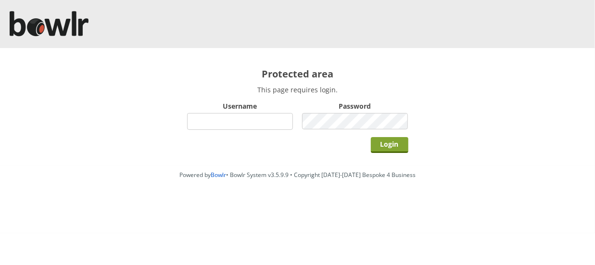
type input "hornseaindoorbowlsclub"
click at [396, 144] on input "Login" at bounding box center [390, 145] width 38 height 16
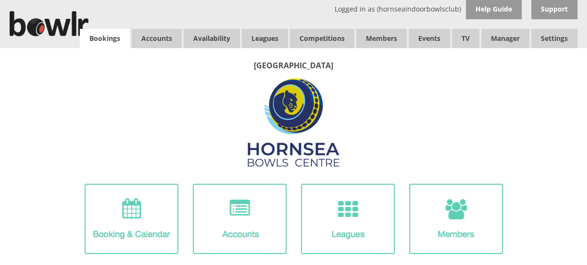
click at [99, 39] on link "Bookings" at bounding box center [105, 38] width 50 height 19
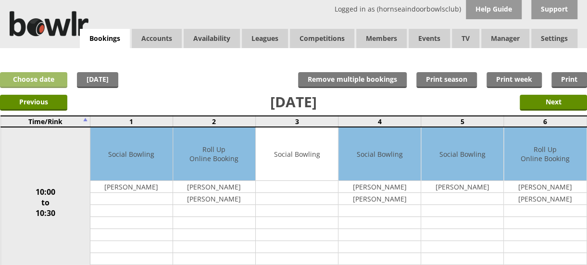
click at [57, 78] on link "Choose date" at bounding box center [33, 80] width 67 height 16
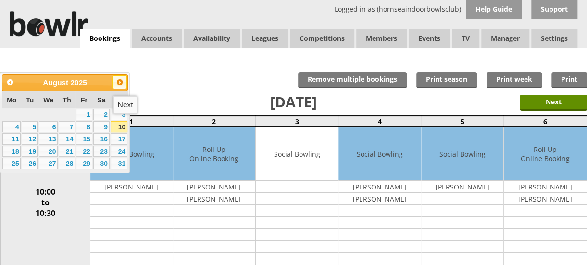
click at [120, 81] on span "Next" at bounding box center [120, 82] width 8 height 8
click at [82, 140] on link "14" at bounding box center [84, 139] width 16 height 12
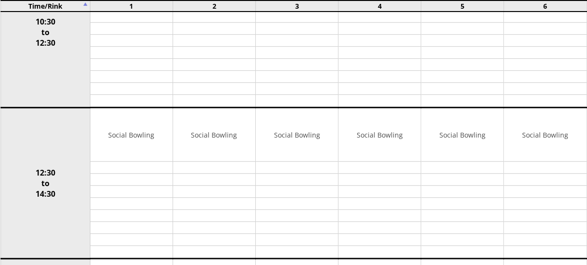
scroll to position [347, 0]
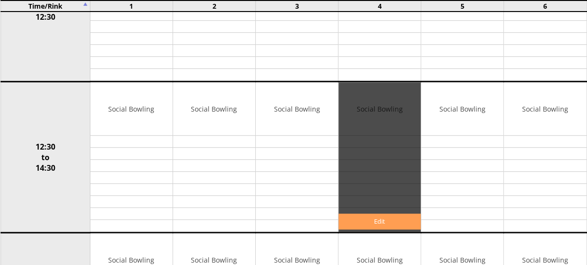
click at [354, 218] on link "Edit" at bounding box center [380, 222] width 82 height 16
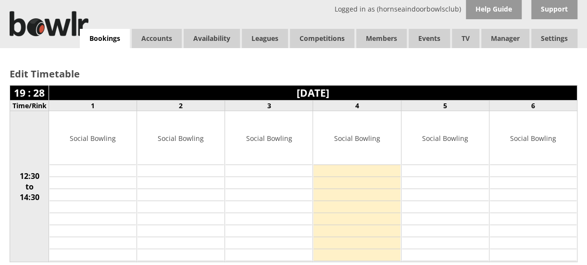
click at [351, 172] on td at bounding box center [357, 171] width 87 height 12
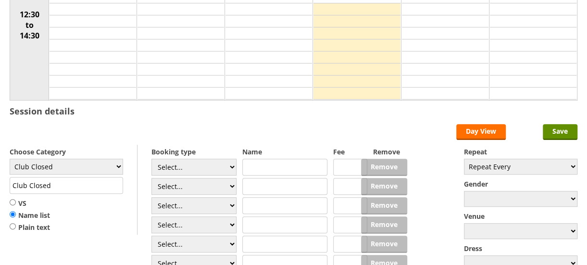
scroll to position [177, 0]
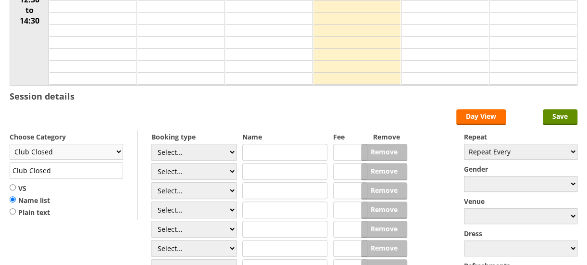
click at [117, 150] on select "Club Closed Singles Ladder Triples League Pairs League Friendly Social Bowling …" at bounding box center [67, 152] width 114 height 16
select select "135"
click at [10, 144] on select "Club Closed Singles Ladder Triples League Pairs League Friendly Social Bowling …" at bounding box center [67, 152] width 114 height 16
type input "Yorkshire/Over 55's"
click at [13, 185] on input "VS" at bounding box center [13, 187] width 6 height 7
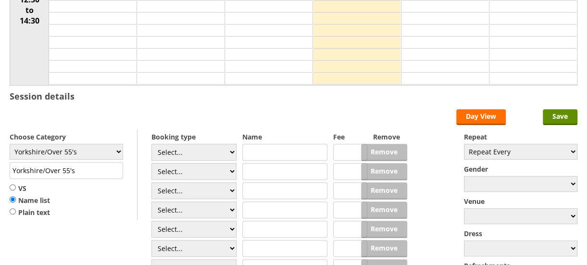
radio input "true"
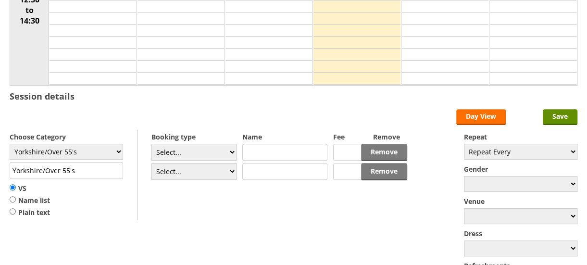
click at [267, 152] on input "text" at bounding box center [284, 152] width 85 height 17
type input "Hornsea Seagulls"
click at [264, 173] on input "text" at bounding box center [284, 171] width 85 height 17
type input "Selby A"
click at [230, 151] on select "Select... Club Competition (Member) Club Competition (Visitor) National (Member…" at bounding box center [194, 152] width 85 height 17
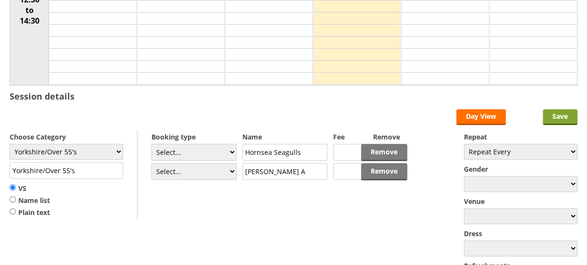
click at [565, 109] on input "Save" at bounding box center [560, 117] width 35 height 16
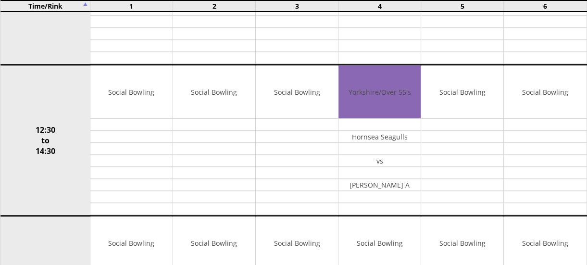
scroll to position [363, 0]
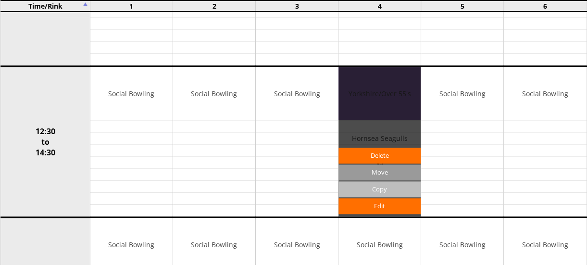
click at [375, 183] on input "Copy" at bounding box center [380, 189] width 82 height 16
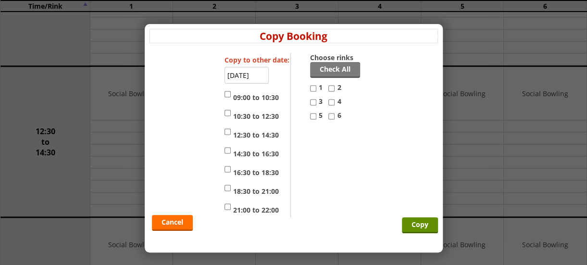
click at [315, 116] on input "5" at bounding box center [313, 117] width 6 height 12
checkbox input "true"
click at [226, 128] on input "12:30 to 14:30" at bounding box center [228, 132] width 6 height 12
checkbox input "true"
click at [227, 153] on input "14:30 to 16:30" at bounding box center [228, 151] width 6 height 12
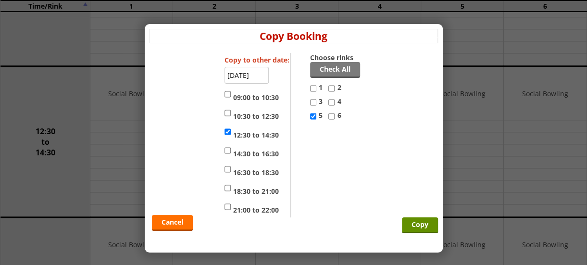
checkbox input "true"
click at [334, 102] on input "4" at bounding box center [332, 103] width 6 height 12
checkbox input "true"
click at [422, 220] on input "Copy" at bounding box center [420, 225] width 36 height 16
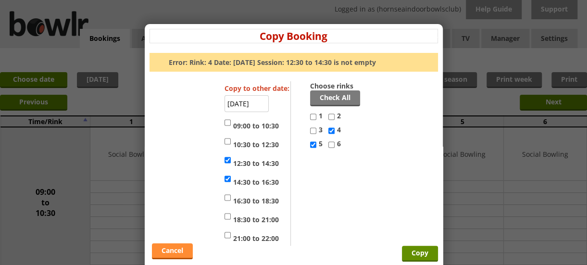
click at [169, 249] on link "Cancel" at bounding box center [172, 251] width 41 height 16
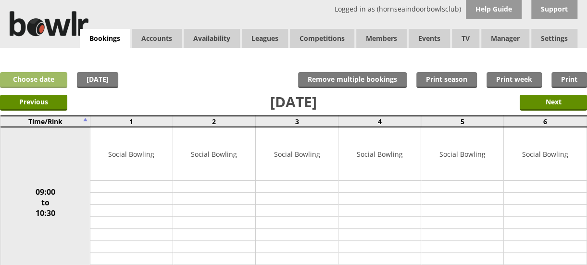
click at [38, 82] on link "Choose date" at bounding box center [33, 80] width 67 height 16
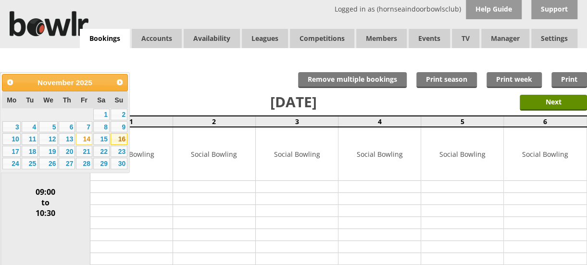
click at [120, 139] on link "16" at bounding box center [119, 139] width 17 height 12
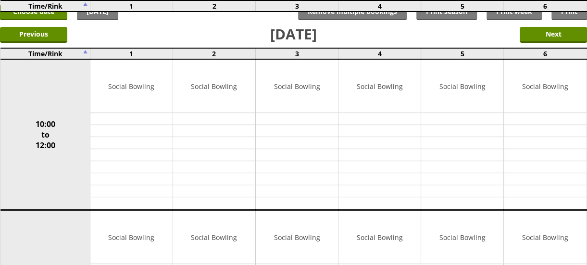
scroll to position [64, 0]
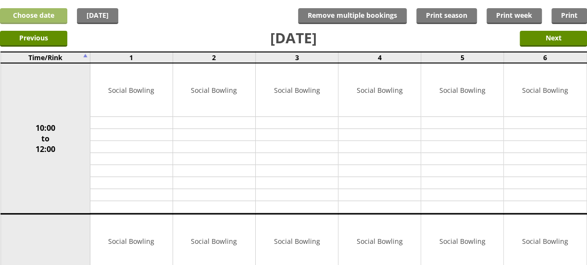
click at [27, 9] on link "Choose date" at bounding box center [33, 16] width 67 height 16
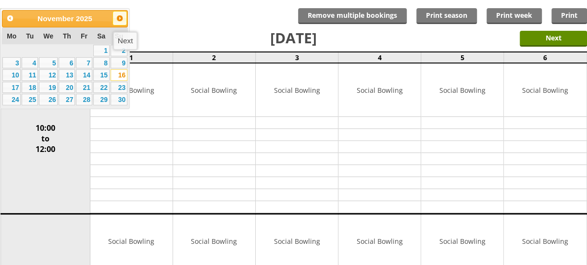
click at [123, 19] on span "Next" at bounding box center [120, 18] width 8 height 8
click at [89, 72] on link "16" at bounding box center [84, 75] width 16 height 12
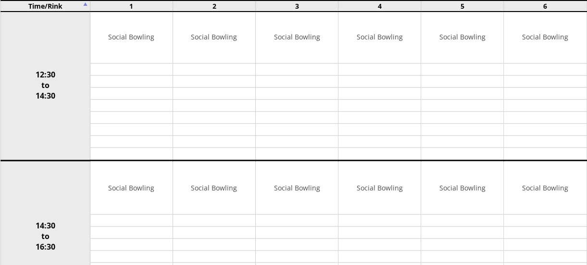
scroll to position [421, 0]
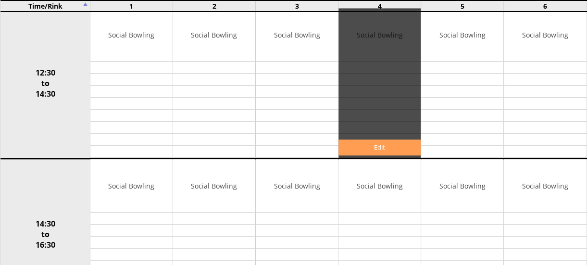
click at [366, 142] on link "Edit" at bounding box center [380, 147] width 82 height 16
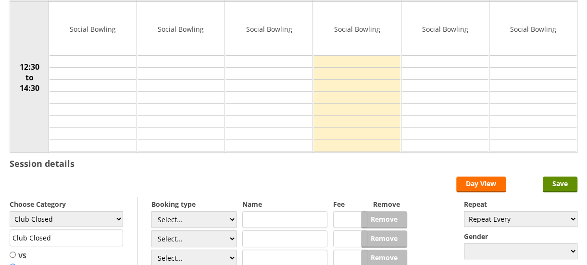
scroll to position [231, 0]
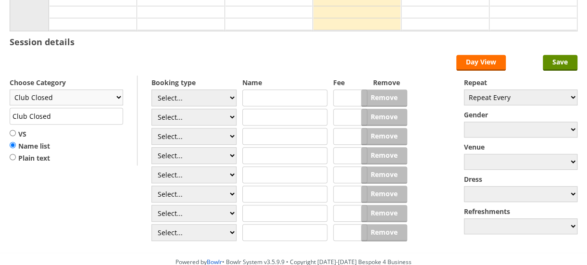
click at [120, 100] on select "Club Closed Singles Ladder Triples League Pairs League Friendly Social Bowling …" at bounding box center [67, 97] width 114 height 16
select select "135"
click at [10, 89] on select "Club Closed Singles Ladder Triples League Pairs League Friendly Social Bowling …" at bounding box center [67, 97] width 114 height 16
type input "Yorkshire/Over 55's"
click at [11, 130] on input "VS" at bounding box center [13, 132] width 6 height 7
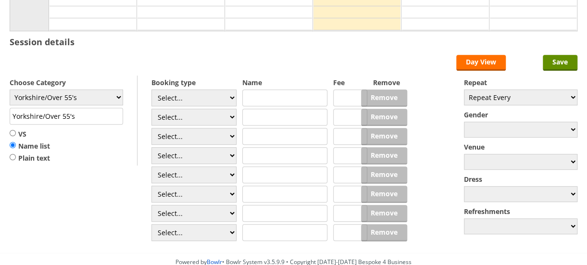
radio input "true"
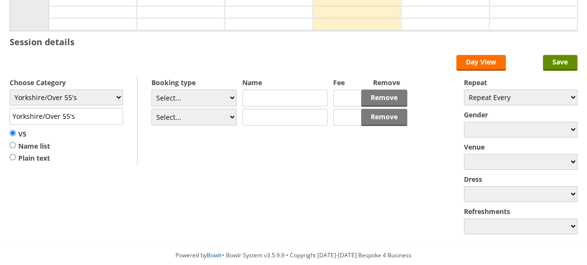
click at [261, 96] on input "text" at bounding box center [284, 97] width 85 height 17
type input "Hornsea Seagulls"
click at [257, 119] on input "text" at bounding box center [284, 117] width 85 height 17
type input "Harrogate A"
click at [560, 60] on input "Save" at bounding box center [560, 63] width 35 height 16
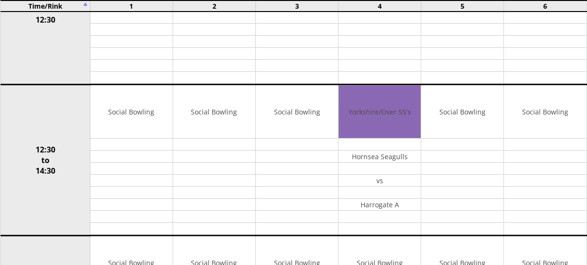
scroll to position [363, 0]
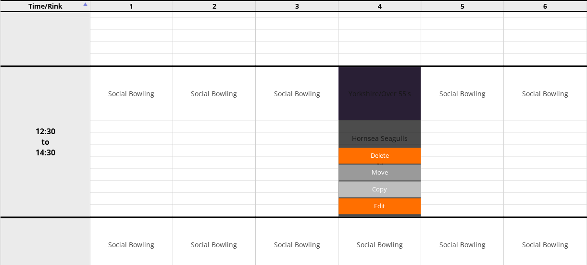
click at [370, 185] on input "Copy" at bounding box center [380, 189] width 82 height 16
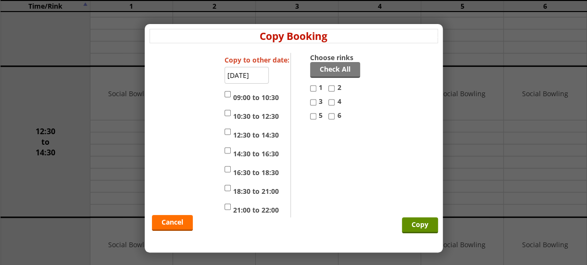
click at [332, 101] on input "4" at bounding box center [332, 103] width 6 height 12
checkbox input "true"
click at [317, 114] on label "5" at bounding box center [319, 118] width 18 height 14
click at [317, 114] on input "5" at bounding box center [313, 117] width 6 height 12
checkbox input "true"
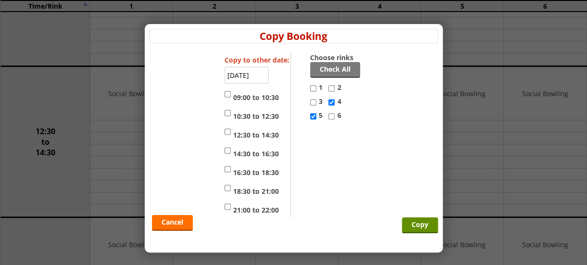
click at [227, 131] on input "12:30 to 14:30" at bounding box center [228, 132] width 6 height 12
checkbox input "true"
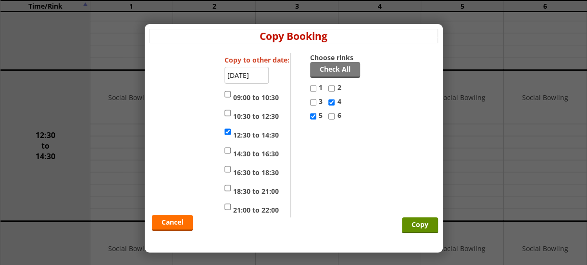
click at [226, 148] on input "14:30 to 16:30" at bounding box center [228, 151] width 6 height 12
checkbox input "true"
click at [417, 226] on input "Copy" at bounding box center [420, 225] width 36 height 16
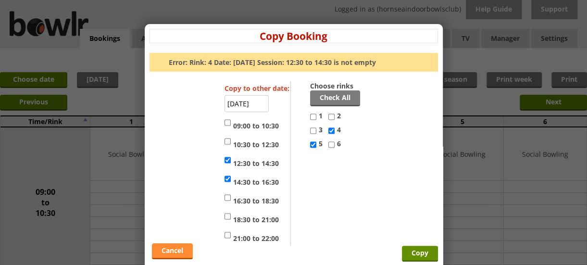
click at [173, 248] on link "Cancel" at bounding box center [172, 251] width 41 height 16
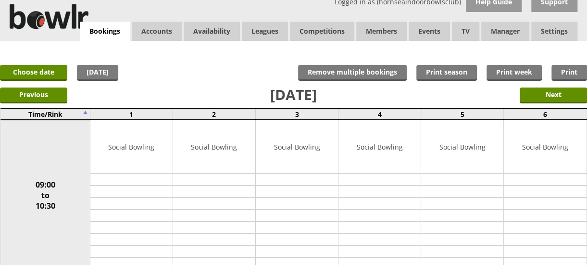
scroll to position [2, 0]
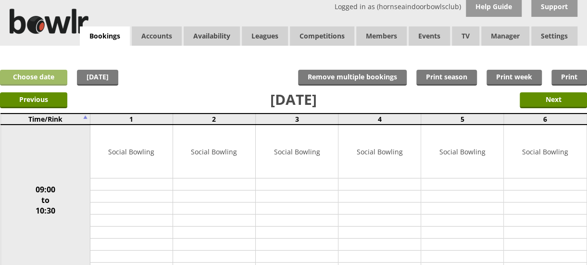
click at [38, 72] on link "Choose date" at bounding box center [33, 78] width 67 height 16
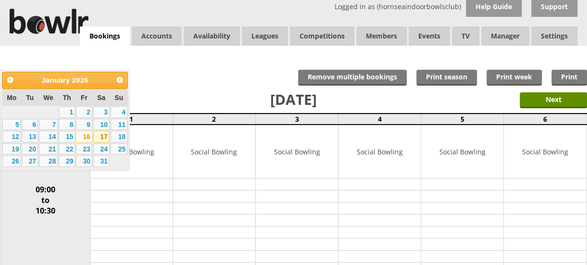
click at [103, 133] on link "17" at bounding box center [101, 137] width 16 height 12
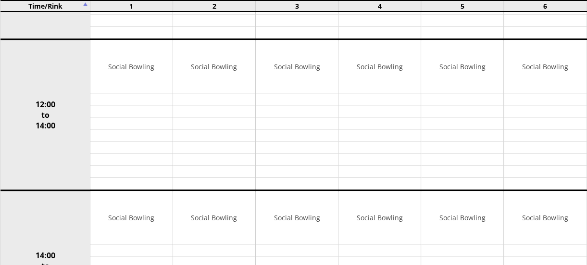
scroll to position [236, 0]
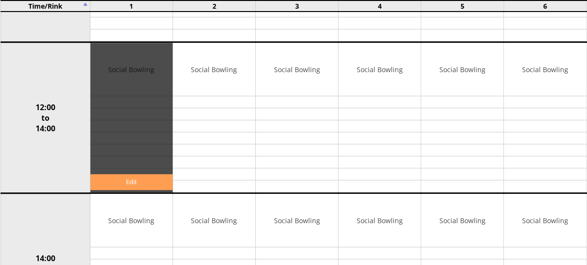
click at [127, 183] on link "Edit" at bounding box center [131, 182] width 82 height 16
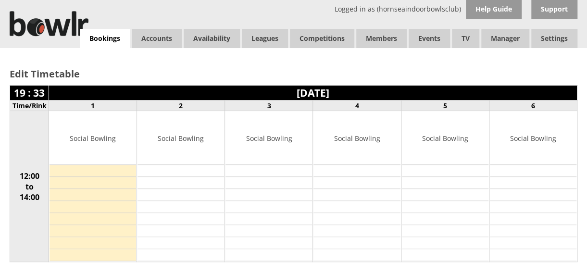
click at [96, 171] on td at bounding box center [93, 171] width 87 height 12
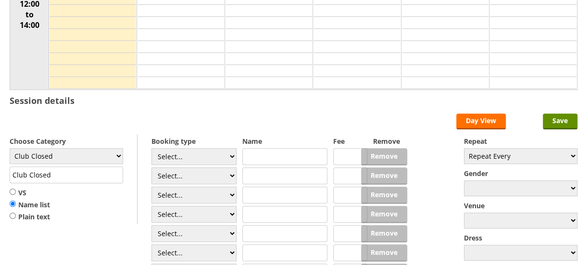
scroll to position [174, 0]
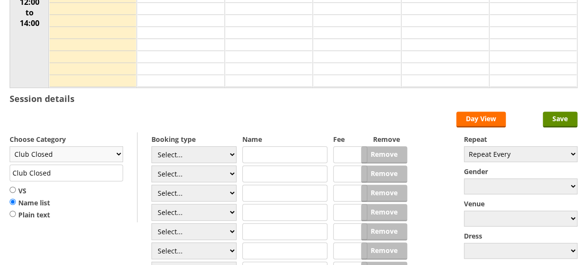
click at [120, 154] on select "Club Closed Singles Ladder Triples League Pairs League Friendly Social Bowling …" at bounding box center [67, 154] width 114 height 16
select select "138"
click at [10, 146] on select "Club Closed Singles Ladder Triples League Pairs League Friendly Social Bowling …" at bounding box center [67, 154] width 114 height 16
type input "Club Competition"
click at [251, 152] on input "text" at bounding box center [284, 154] width 85 height 17
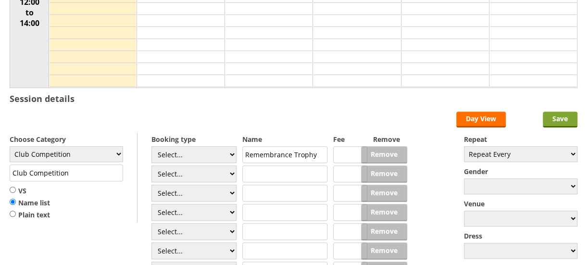
type input "Remembrance Trophy"
click at [557, 119] on input "Save" at bounding box center [560, 120] width 35 height 16
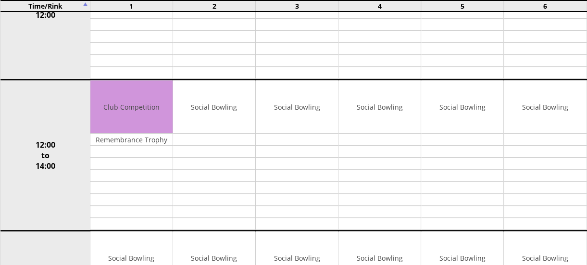
scroll to position [208, 0]
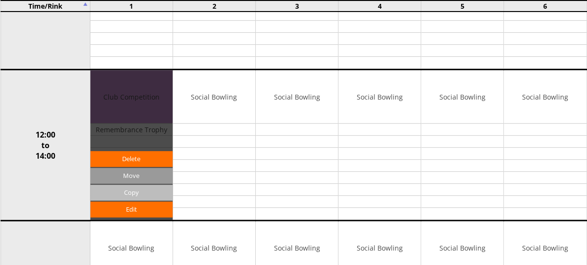
click at [121, 190] on input "Copy" at bounding box center [131, 193] width 82 height 16
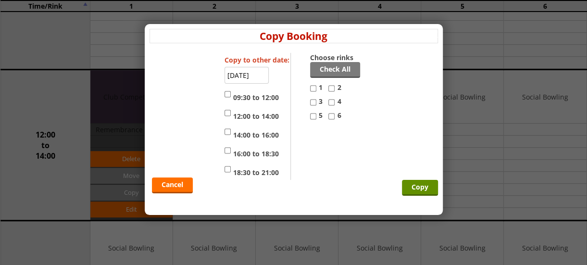
click at [227, 112] on input "12:00 to 14:00" at bounding box center [228, 113] width 6 height 12
checkbox input "true"
click at [227, 131] on input "14:00 to 16:00" at bounding box center [228, 132] width 6 height 12
checkbox input "true"
click at [228, 150] on input "16:00 to 18:30" at bounding box center [228, 151] width 6 height 12
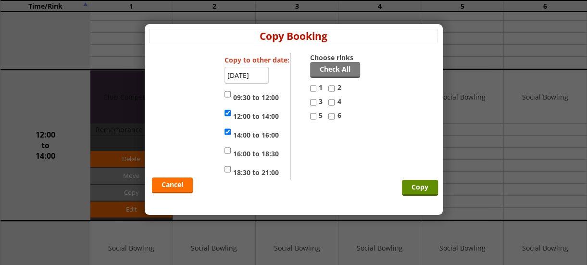
checkbox input "true"
click at [314, 88] on input "1" at bounding box center [313, 89] width 6 height 12
checkbox input "true"
click at [333, 86] on input "2" at bounding box center [332, 89] width 6 height 12
checkbox input "true"
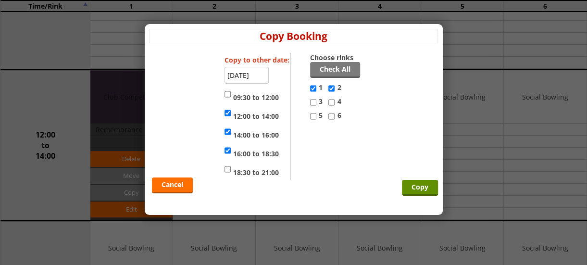
click at [313, 102] on input "3" at bounding box center [313, 103] width 6 height 12
checkbox input "true"
click at [331, 102] on input "4" at bounding box center [332, 103] width 6 height 12
checkbox input "true"
click at [313, 116] on input "5" at bounding box center [313, 117] width 6 height 12
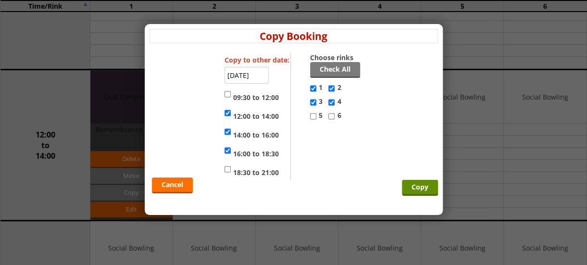
checkbox input "true"
click at [330, 116] on input "6" at bounding box center [332, 117] width 6 height 12
checkbox input "true"
click at [418, 189] on input "Copy" at bounding box center [420, 188] width 36 height 16
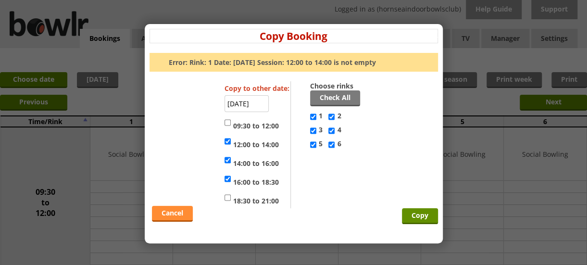
click at [178, 215] on link "Cancel" at bounding box center [172, 214] width 41 height 16
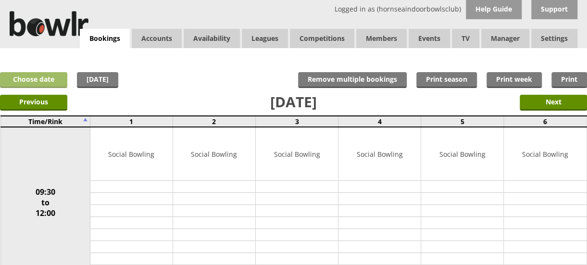
click at [48, 81] on link "Choose date" at bounding box center [33, 80] width 67 height 16
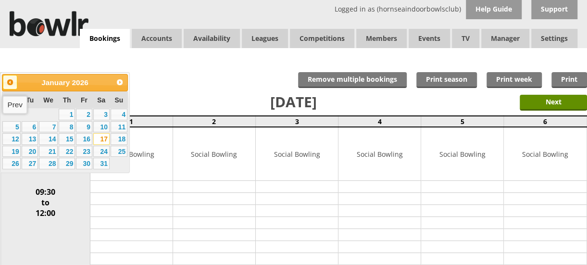
click at [9, 80] on span "Prev" at bounding box center [10, 82] width 8 height 8
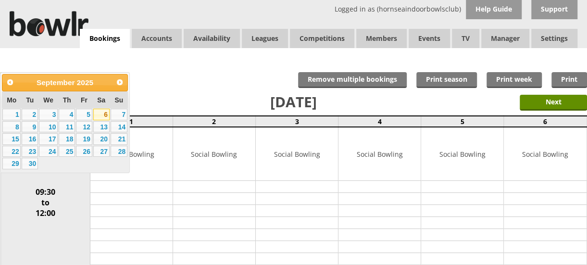
click at [104, 114] on link "6" at bounding box center [101, 115] width 16 height 12
